Goal: Information Seeking & Learning: Stay updated

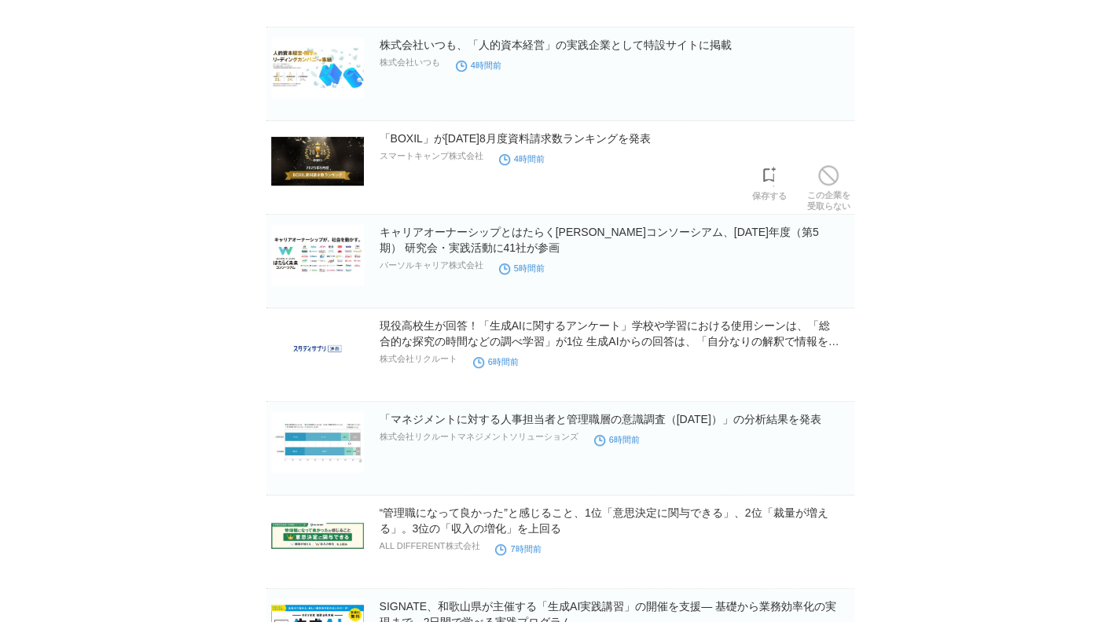
scroll to position [499, 0]
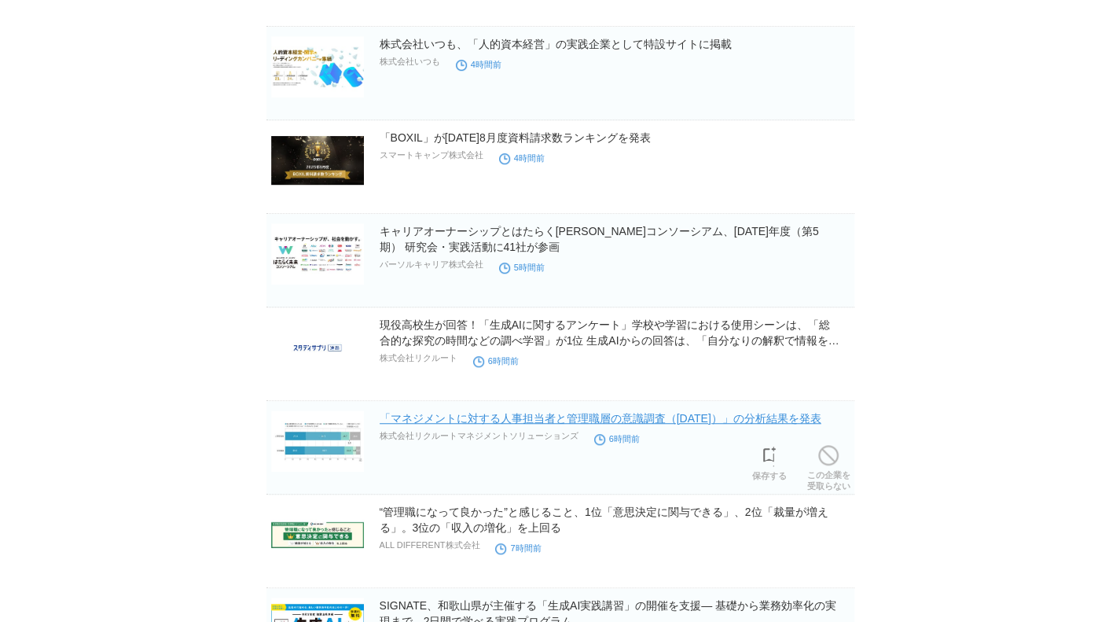
click at [510, 413] on link "「マネジメントに対する人事担当者と管理職層の意識調査（[DATE]）」の分析結果を発表" at bounding box center [601, 418] width 442 height 13
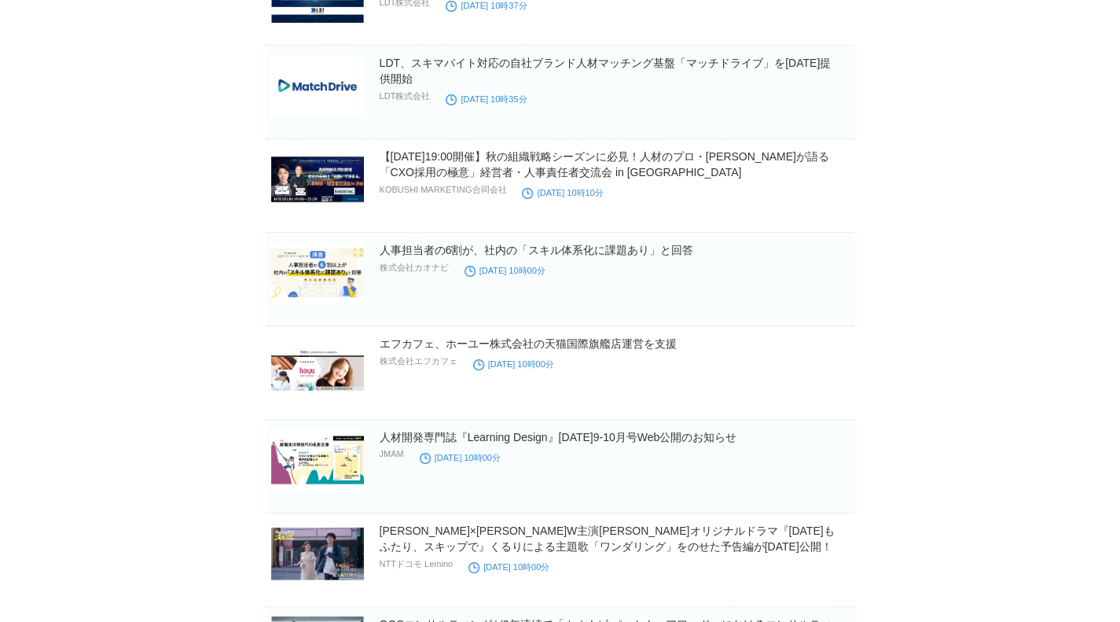
scroll to position [3100, 0]
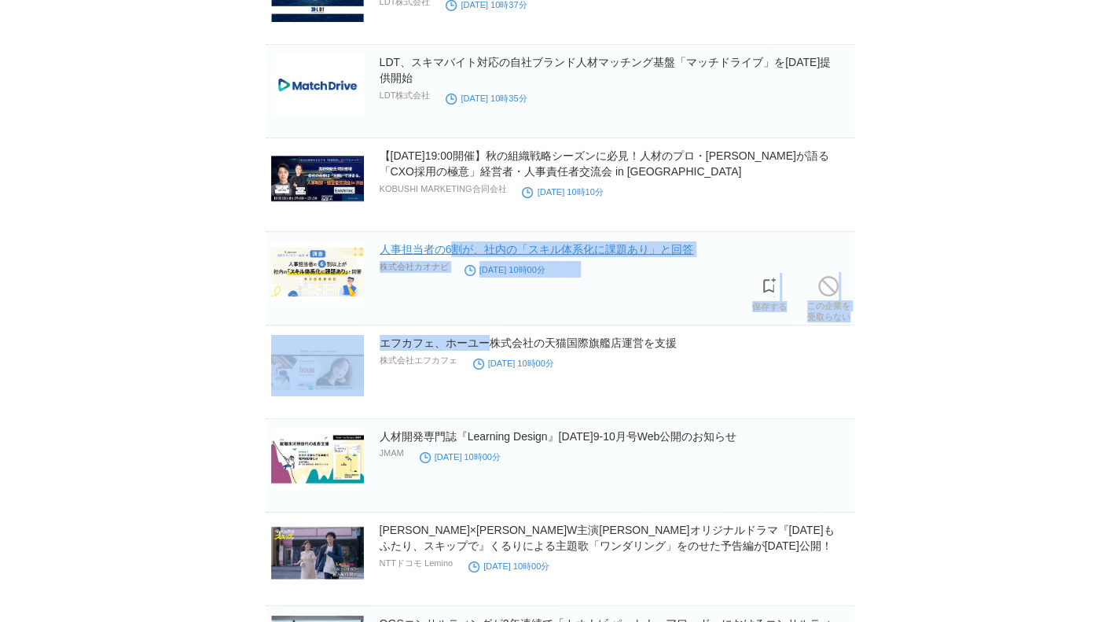
drag, startPoint x: 489, startPoint y: 329, endPoint x: 453, endPoint y: 241, distance: 94.5
click at [447, 243] on link "人事担当者の6割が、社内の「スキル体系化に課題あり」と回答" at bounding box center [537, 249] width 314 height 13
